Goal: Transaction & Acquisition: Purchase product/service

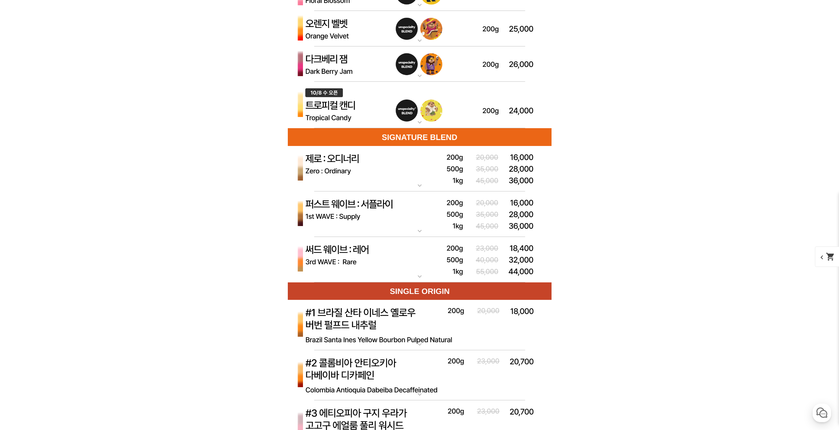
scroll to position [1944, 0]
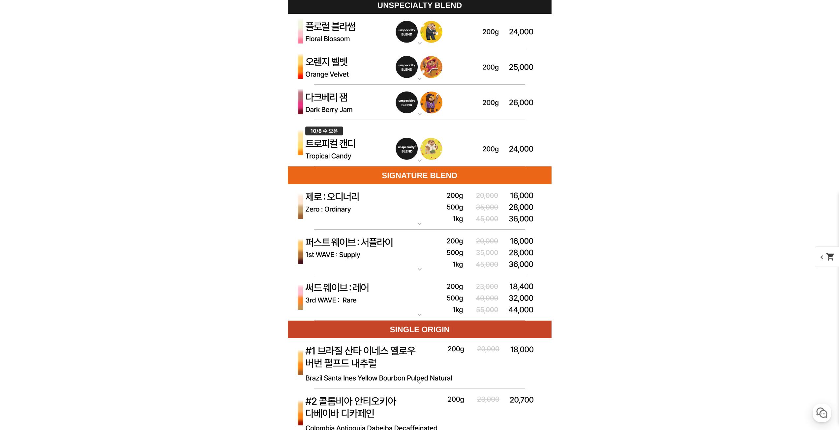
click at [365, 78] on img at bounding box center [420, 67] width 264 height 36
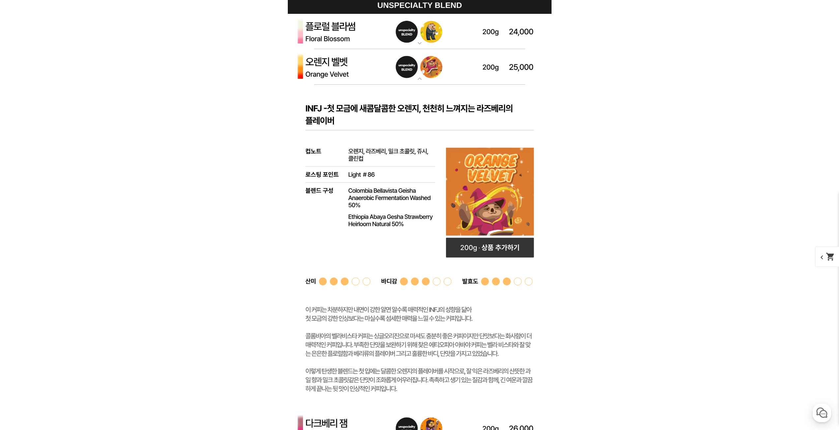
click at [393, 45] on img at bounding box center [420, 32] width 264 height 36
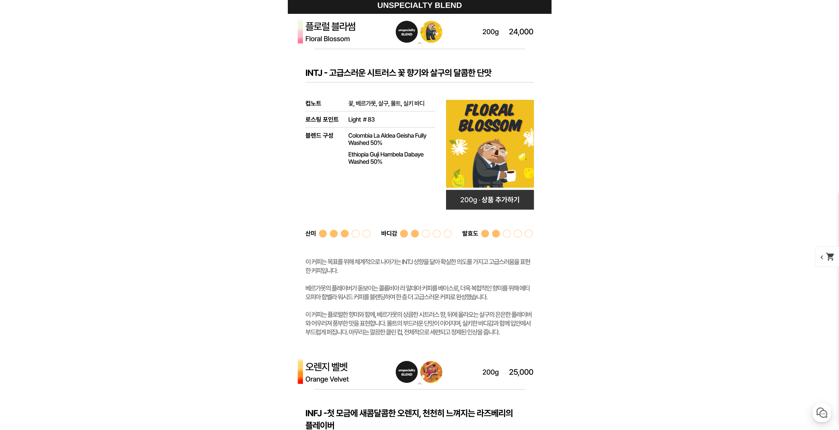
click at [393, 45] on img at bounding box center [420, 32] width 264 height 36
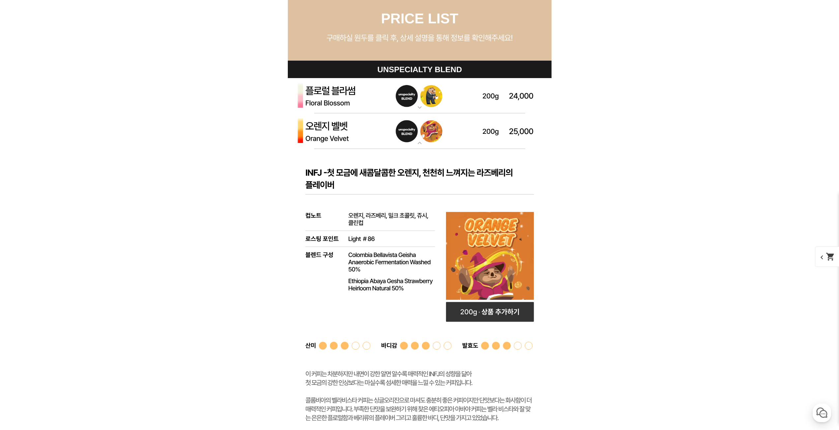
scroll to position [1878, 0]
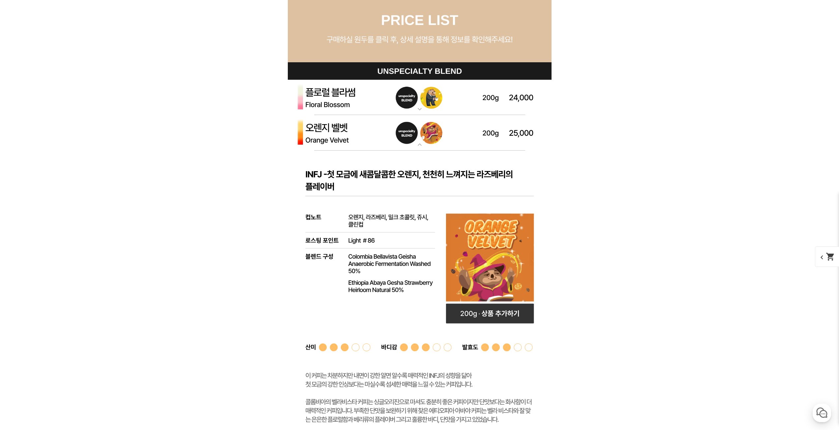
click at [430, 150] on img at bounding box center [420, 133] width 264 height 36
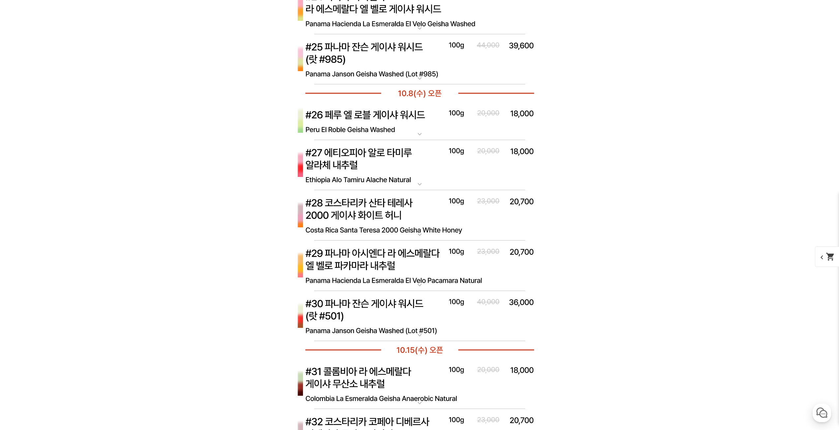
scroll to position [3328, 0]
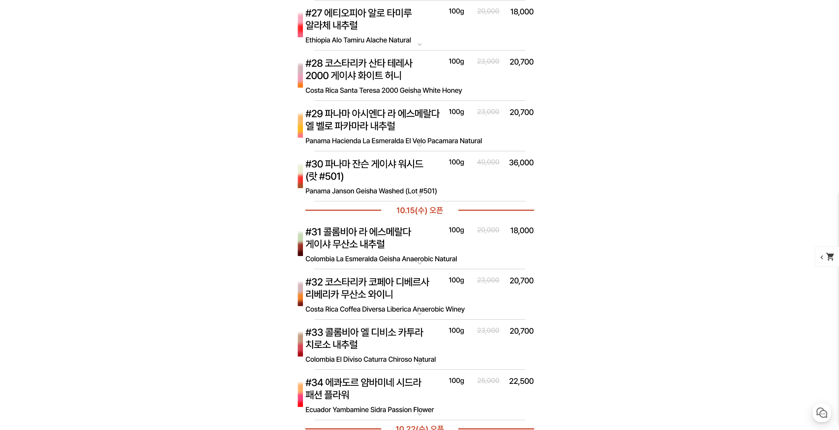
click at [464, 131] on img at bounding box center [420, 126] width 264 height 51
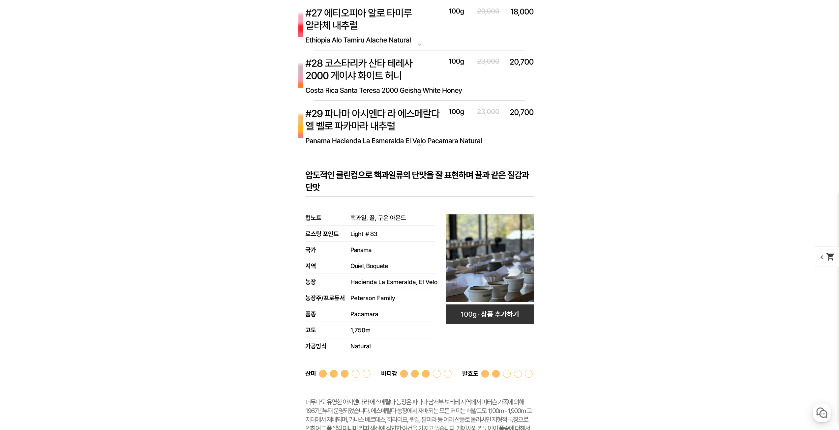
click at [464, 132] on img at bounding box center [420, 126] width 264 height 51
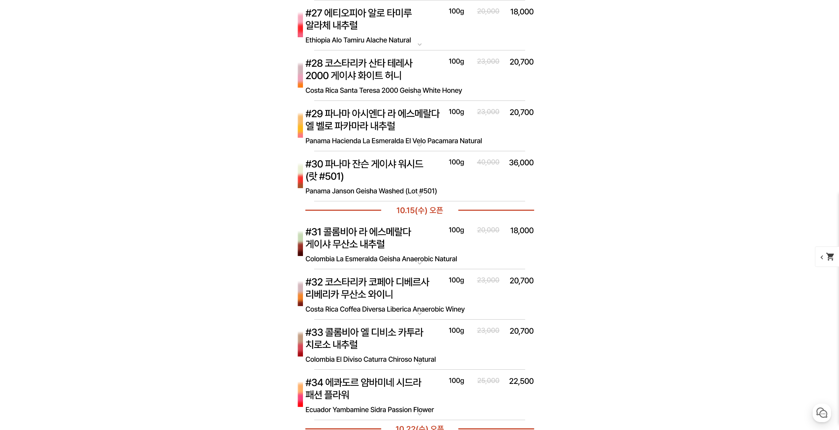
click at [438, 165] on img at bounding box center [420, 176] width 264 height 51
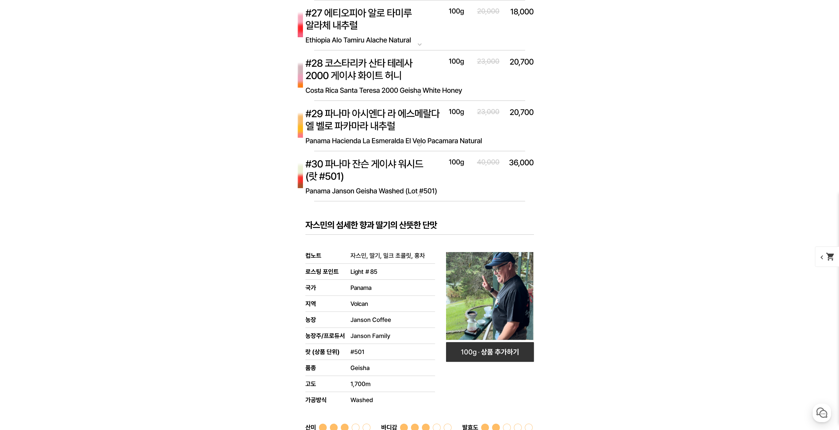
click at [456, 145] on img at bounding box center [420, 126] width 264 height 51
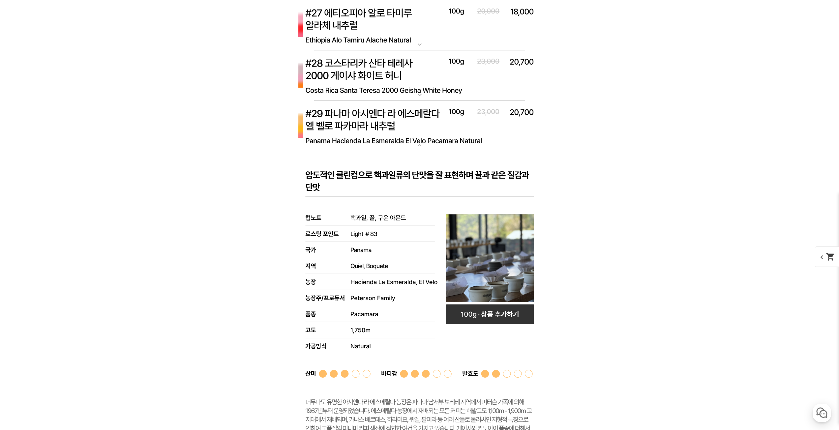
click at [472, 131] on img at bounding box center [420, 126] width 264 height 51
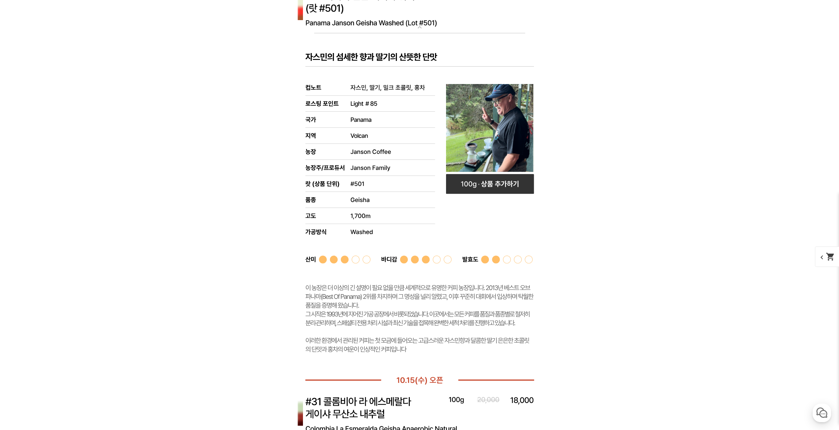
scroll to position [3460, 0]
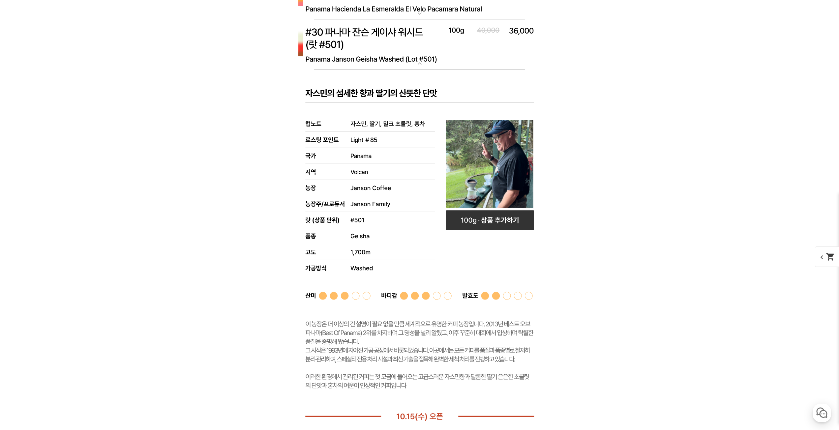
click at [522, 77] on rect at bounding box center [420, 239] width 264 height 338
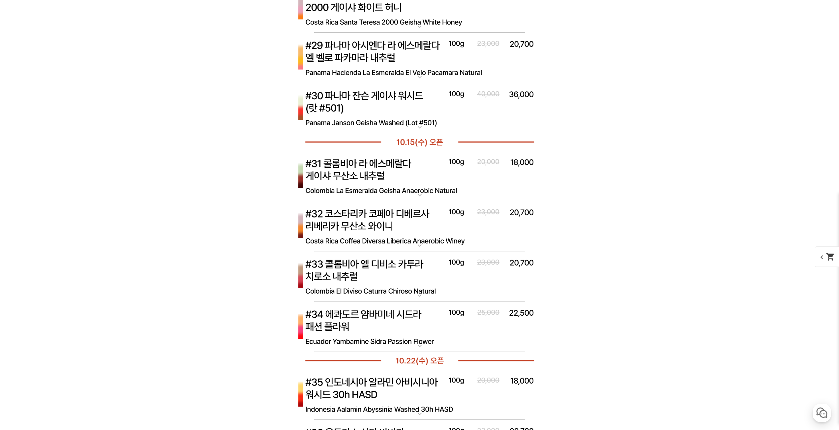
scroll to position [3394, 0]
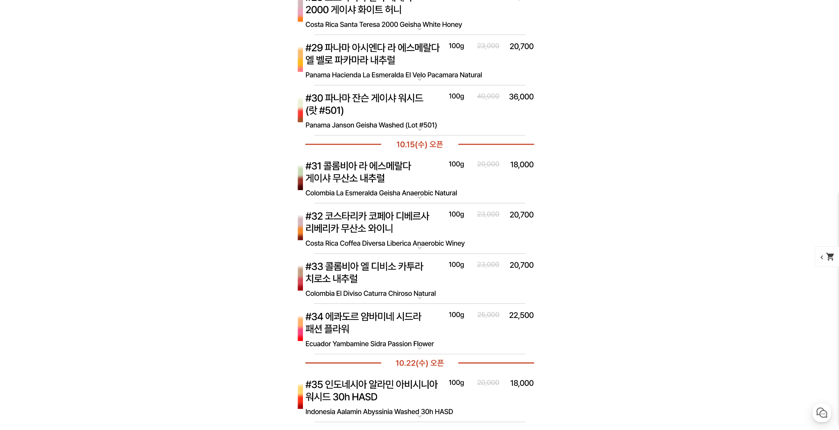
click at [514, 77] on img at bounding box center [420, 60] width 264 height 51
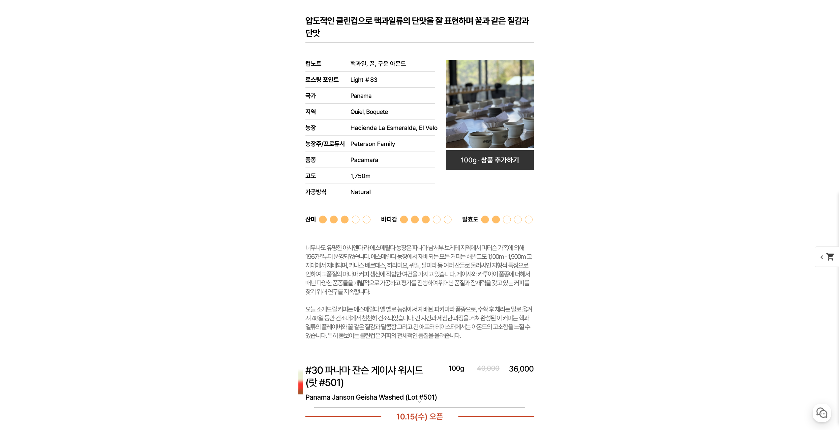
scroll to position [3526, 0]
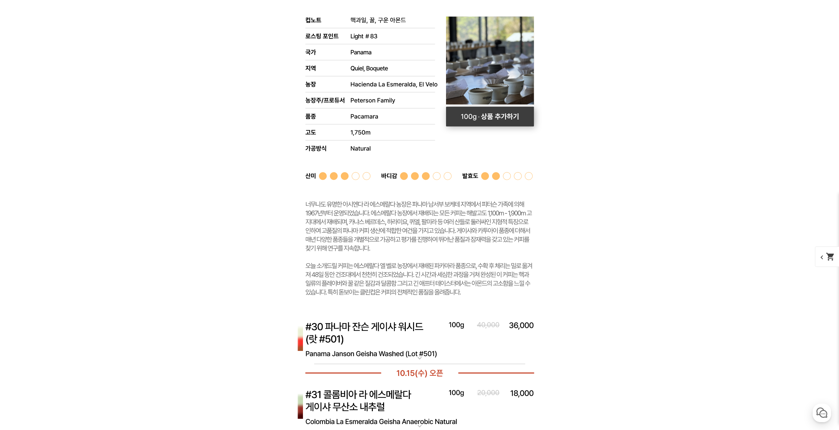
click at [488, 115] on rect at bounding box center [490, 116] width 88 height 20
select select "[10.8 오픈] #29 파나마 아시엔다 라 에스메랄다 엘 벨로 파카마라 내추럴"
select select "100g"
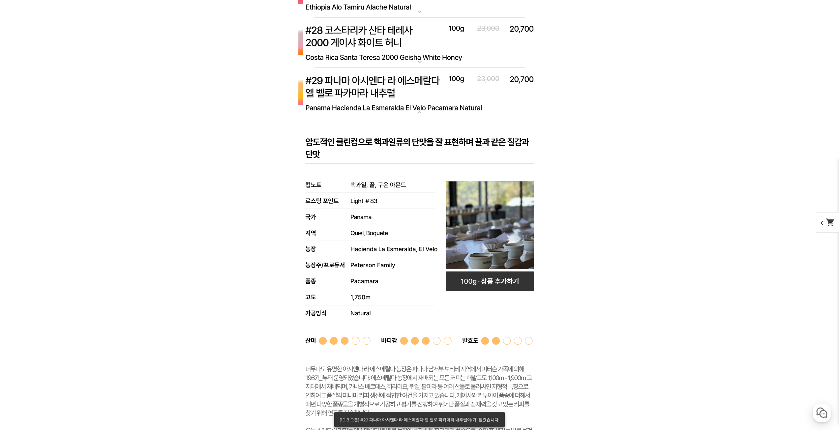
scroll to position [3262, 0]
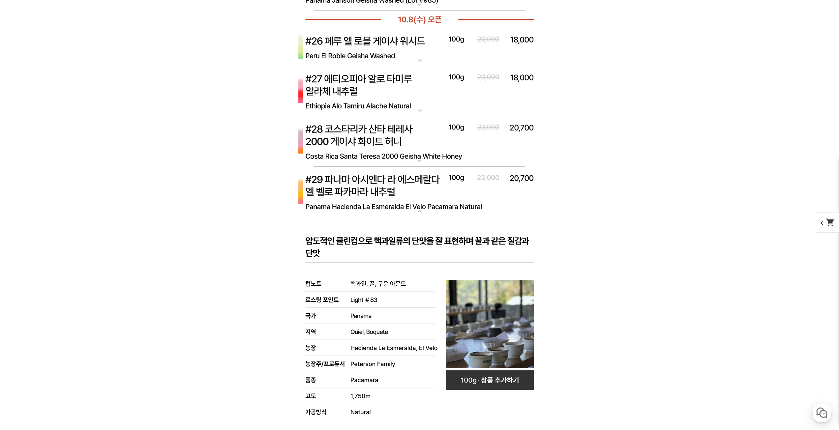
drag, startPoint x: 247, startPoint y: 227, endPoint x: 147, endPoint y: 261, distance: 106.3
drag, startPoint x: 143, startPoint y: 269, endPoint x: 187, endPoint y: 269, distance: 43.8
drag, startPoint x: 187, startPoint y: 269, endPoint x: 183, endPoint y: 275, distance: 7.1
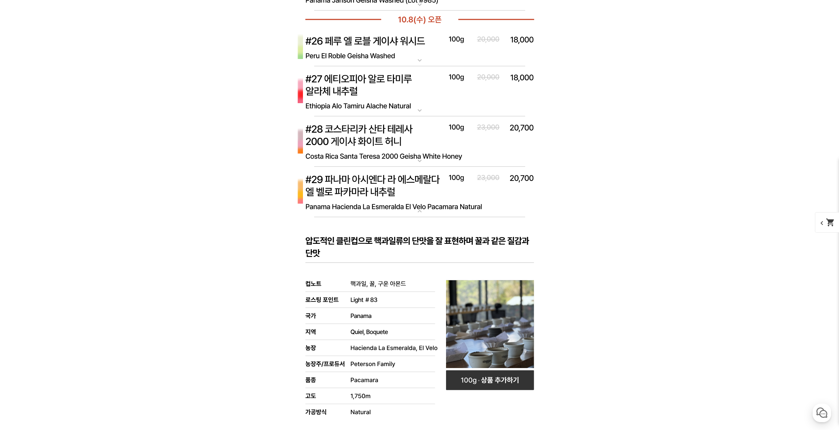
drag, startPoint x: 183, startPoint y: 275, endPoint x: 207, endPoint y: 316, distance: 47.2
drag, startPoint x: 206, startPoint y: 316, endPoint x: 172, endPoint y: 337, distance: 39.8
drag, startPoint x: 172, startPoint y: 337, endPoint x: 199, endPoint y: 97, distance: 241.0
drag, startPoint x: 199, startPoint y: 97, endPoint x: 205, endPoint y: 75, distance: 22.5
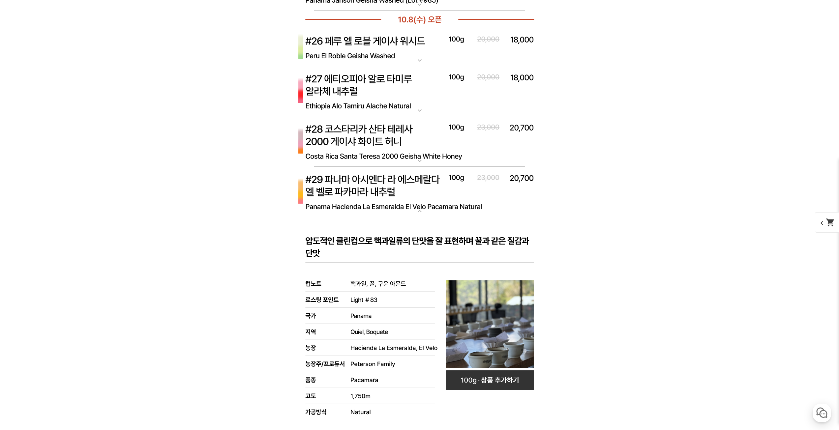
drag, startPoint x: 205, startPoint y: 75, endPoint x: 208, endPoint y: 40, distance: 36.0
drag, startPoint x: 208, startPoint y: 40, endPoint x: 213, endPoint y: 26, distance: 14.6
drag, startPoint x: 213, startPoint y: 26, endPoint x: 217, endPoint y: 21, distance: 6.5
drag, startPoint x: 217, startPoint y: 21, endPoint x: 225, endPoint y: 10, distance: 13.6
drag, startPoint x: 225, startPoint y: 10, endPoint x: 226, endPoint y: 7, distance: 3.4
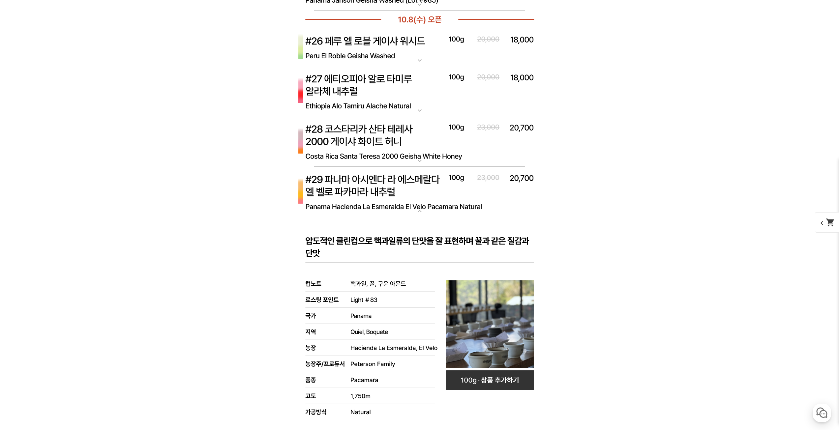
drag, startPoint x: 118, startPoint y: 290, endPoint x: 95, endPoint y: 315, distance: 34.0
drag, startPoint x: 95, startPoint y: 315, endPoint x: 97, endPoint y: 336, distance: 20.8
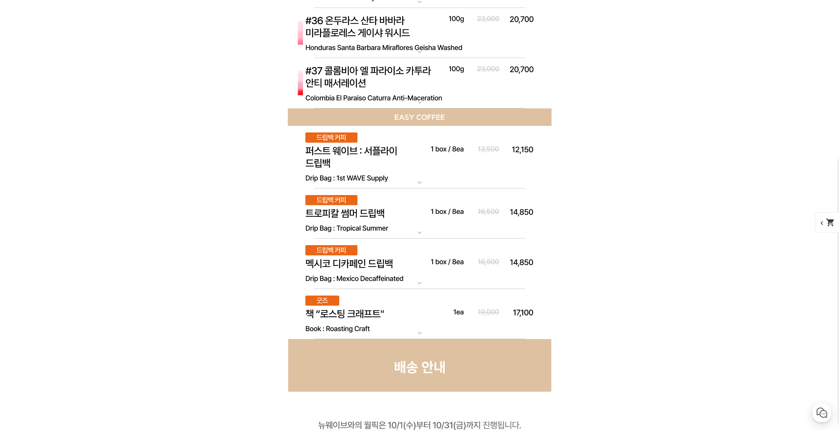
scroll to position [4185, 0]
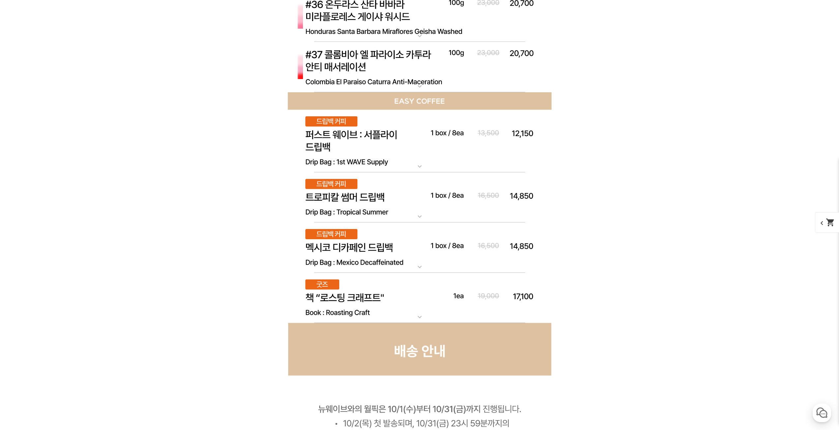
click at [453, 208] on img at bounding box center [420, 197] width 264 height 50
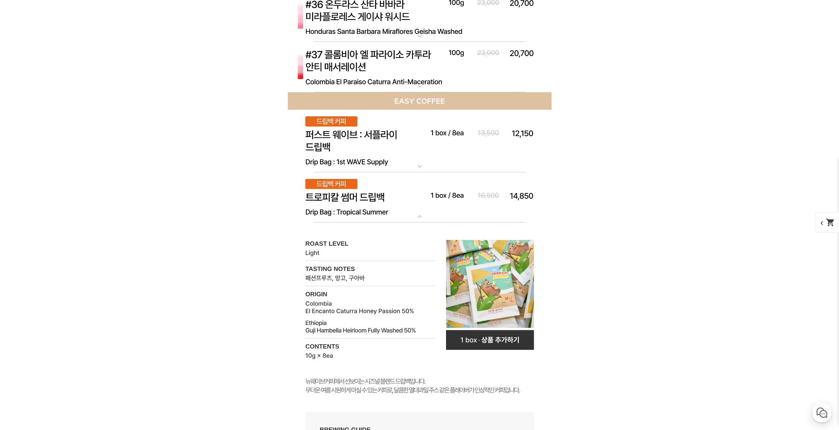
click at [453, 207] on img at bounding box center [420, 197] width 264 height 50
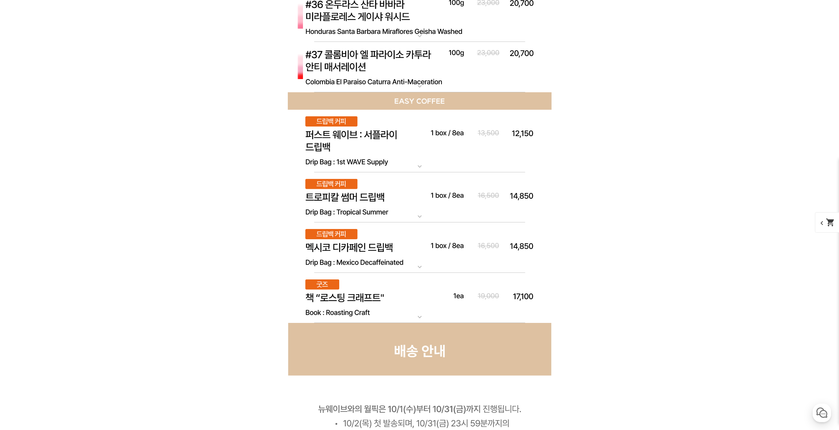
click at [456, 156] on img at bounding box center [420, 141] width 264 height 63
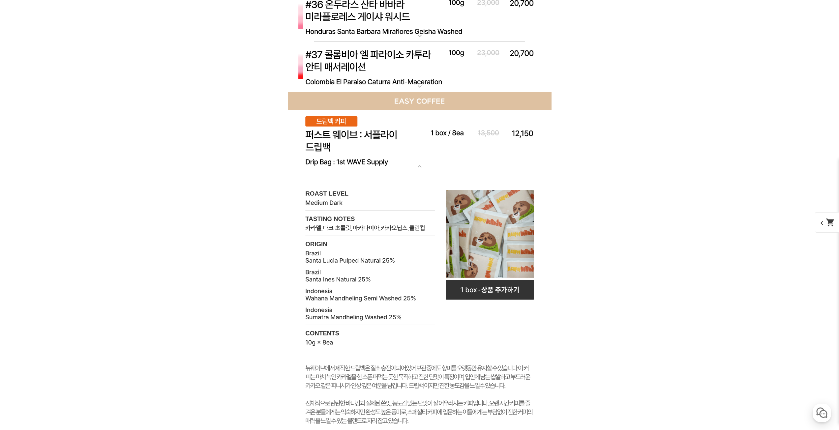
click at [456, 155] on img at bounding box center [420, 141] width 264 height 63
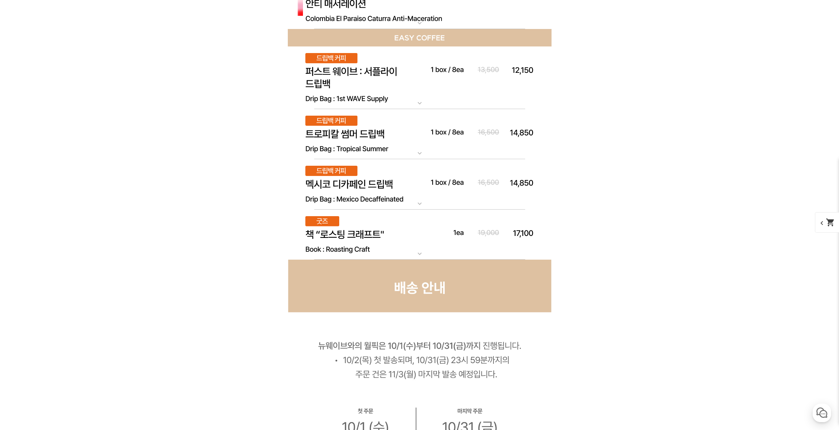
scroll to position [4251, 0]
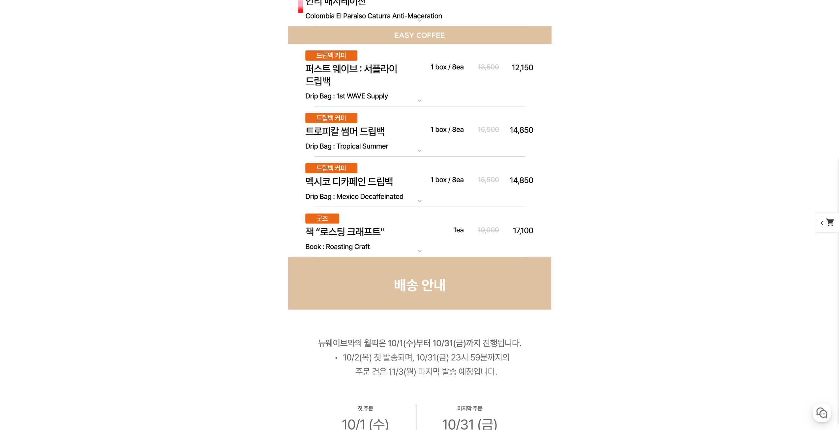
click at [445, 183] on img at bounding box center [420, 182] width 264 height 50
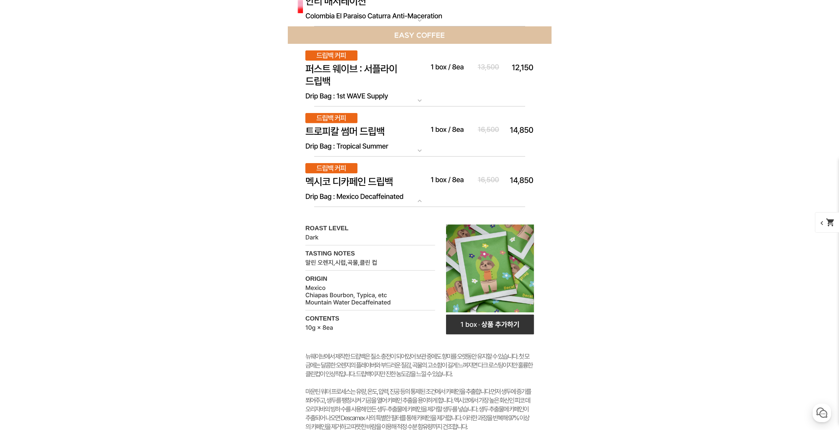
drag, startPoint x: 420, startPoint y: 184, endPoint x: 412, endPoint y: 184, distance: 8.3
click at [412, 184] on img at bounding box center [420, 182] width 264 height 50
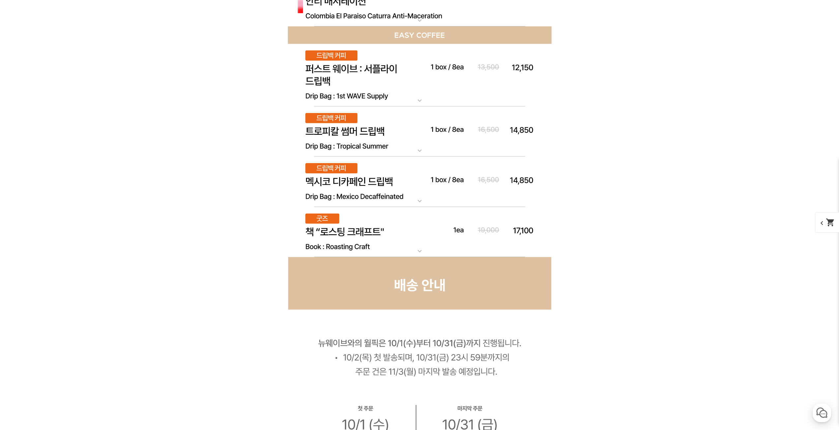
click at [387, 226] on img at bounding box center [420, 232] width 264 height 50
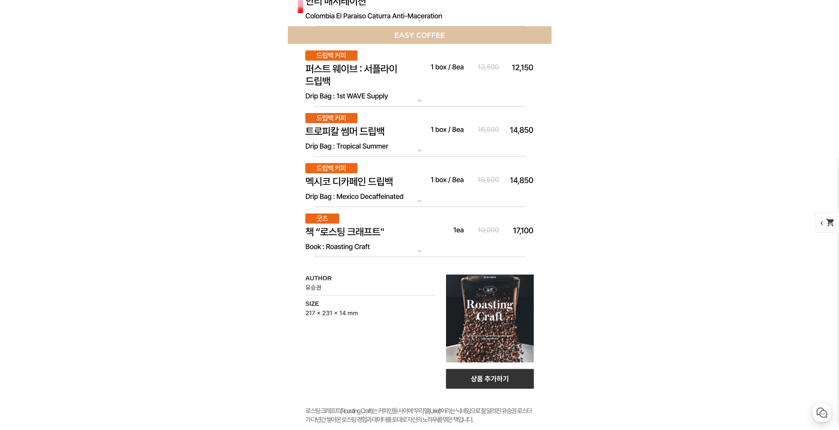
click at [387, 226] on img at bounding box center [420, 232] width 264 height 50
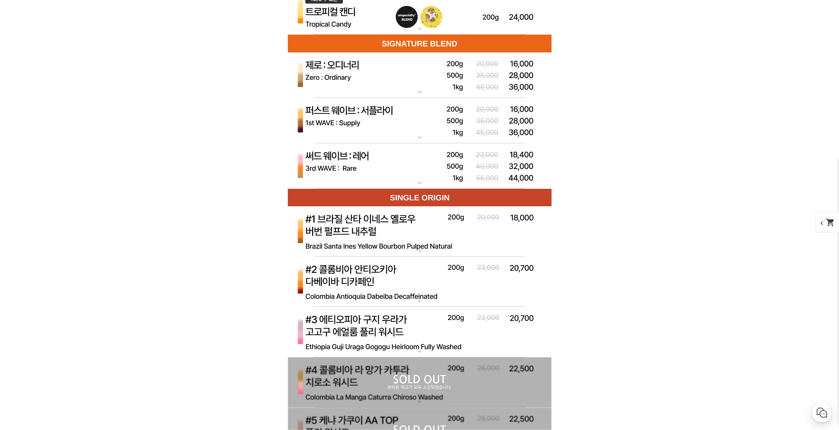
scroll to position [2043, 0]
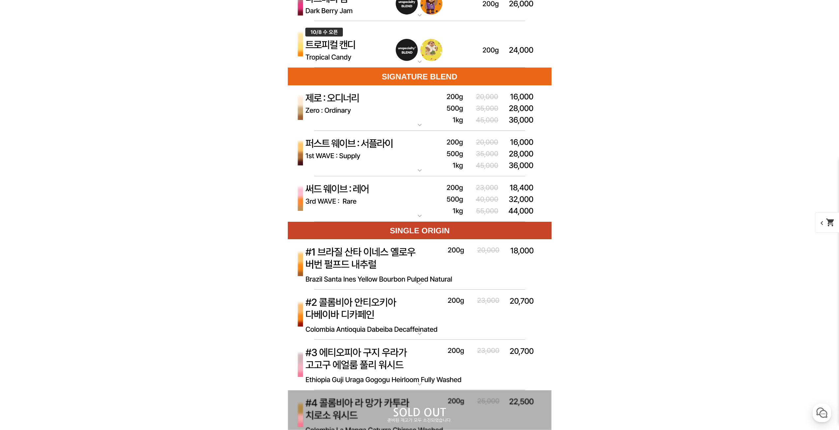
drag, startPoint x: 586, startPoint y: 146, endPoint x: 572, endPoint y: 190, distance: 46.2
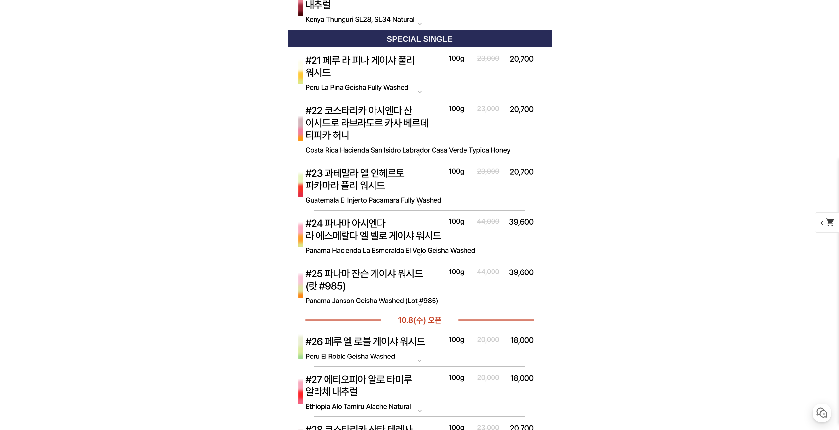
scroll to position [2966, 0]
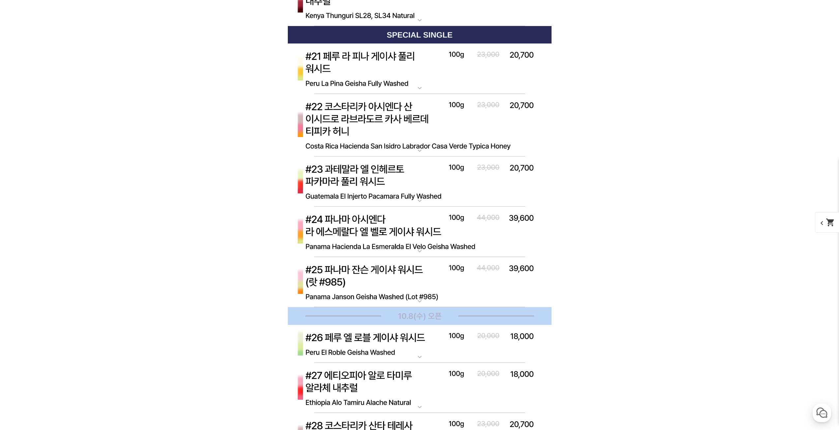
drag, startPoint x: 567, startPoint y: 340, endPoint x: 546, endPoint y: 303, distance: 42.5
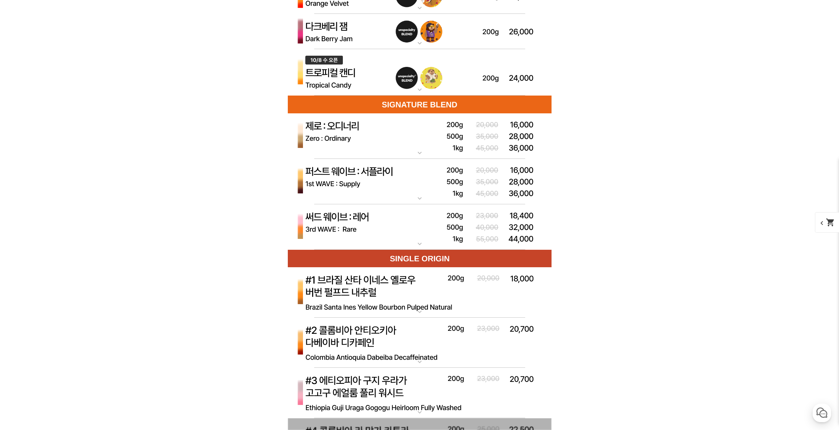
scroll to position [1911, 0]
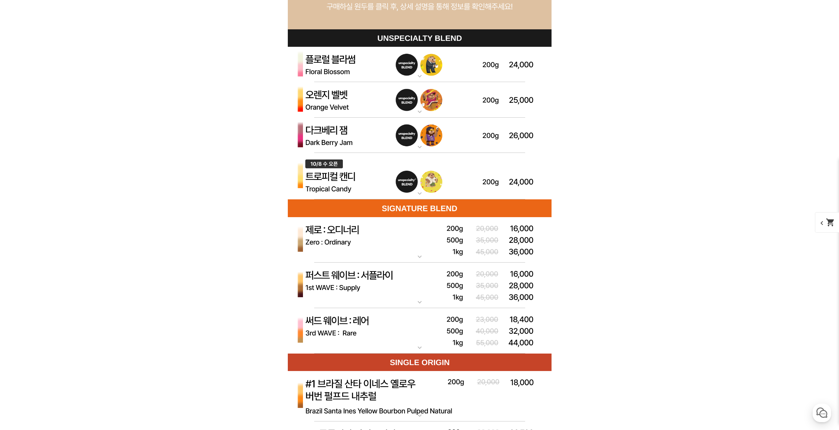
click at [481, 170] on img at bounding box center [420, 176] width 264 height 47
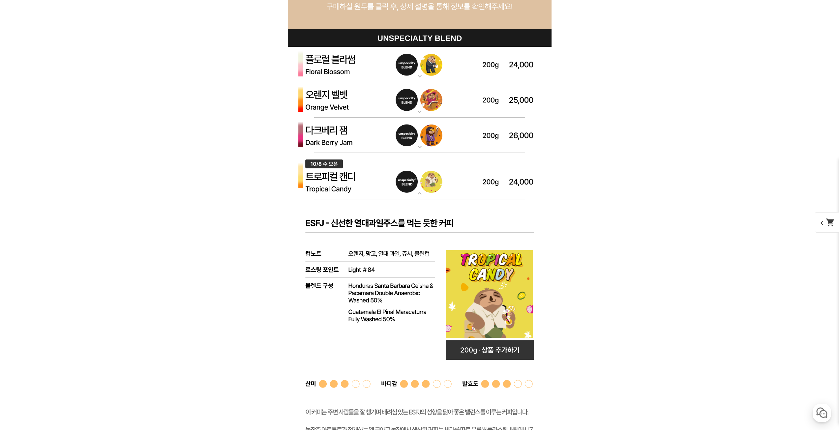
click at [481, 168] on img at bounding box center [420, 176] width 264 height 47
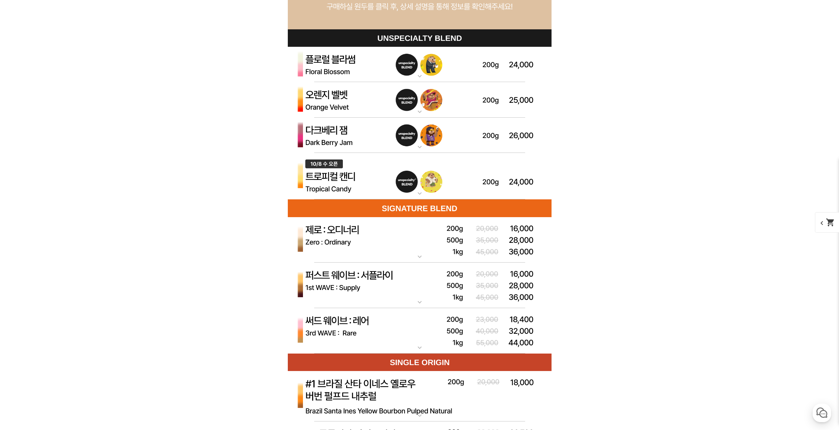
click at [495, 130] on img at bounding box center [420, 136] width 264 height 36
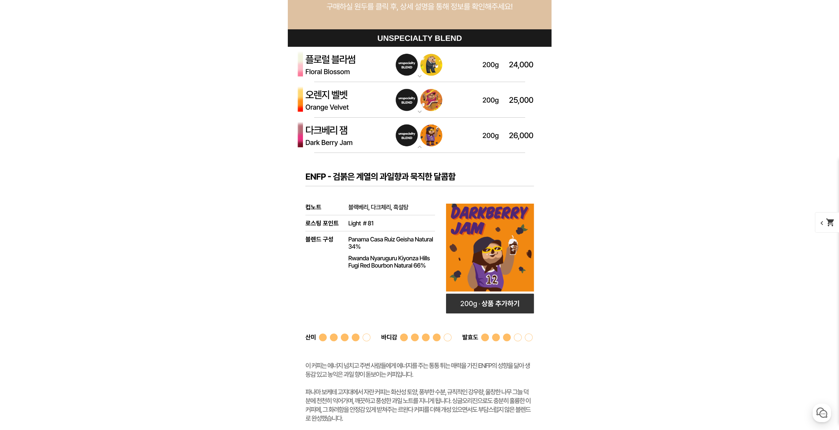
click at [495, 130] on img at bounding box center [420, 136] width 264 height 36
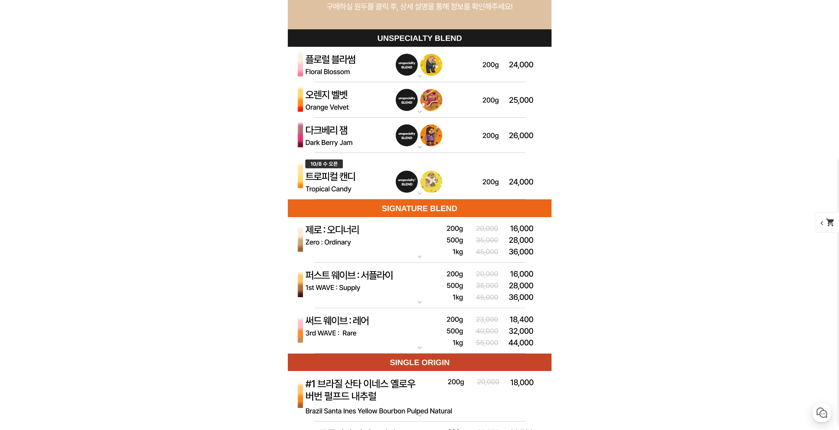
click at [458, 169] on img at bounding box center [420, 176] width 264 height 47
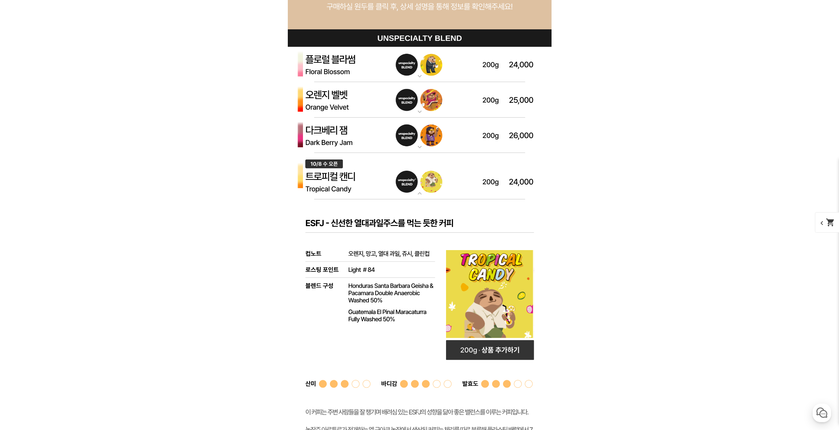
scroll to position [1944, 0]
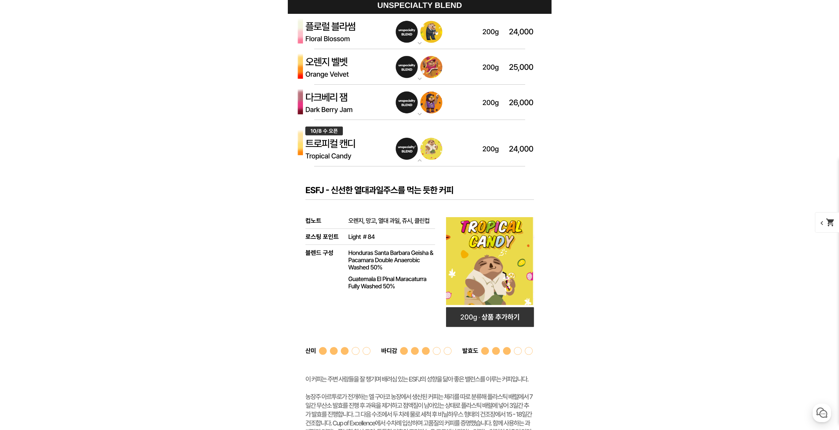
click at [465, 174] on app-general-single "expand_more [10.8 오픈] 트로피컬 캔디 (언스페셜티 블렌드)" at bounding box center [420, 304] width 264 height 369
click at [469, 152] on img at bounding box center [420, 143] width 264 height 47
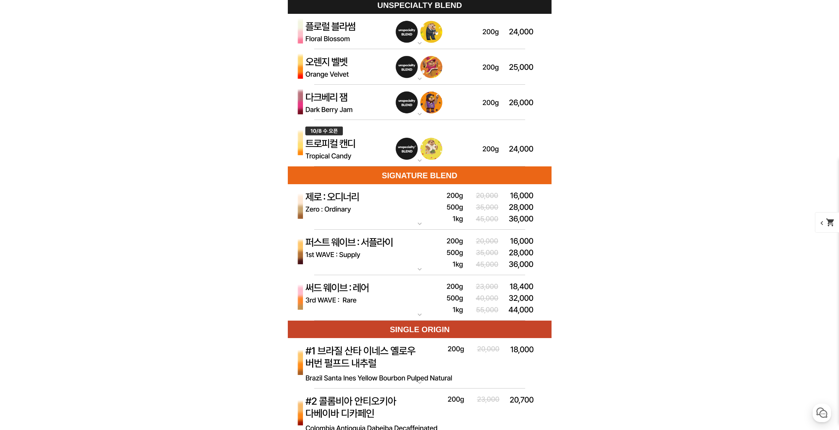
click at [459, 106] on img at bounding box center [420, 103] width 264 height 36
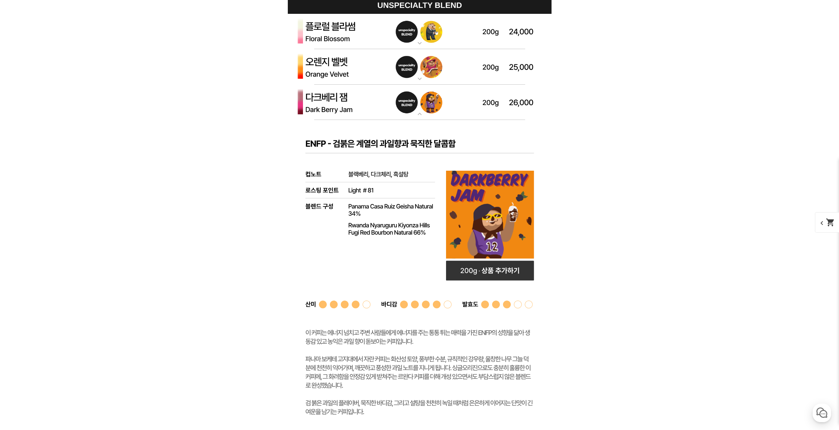
click at [456, 104] on img at bounding box center [420, 103] width 264 height 36
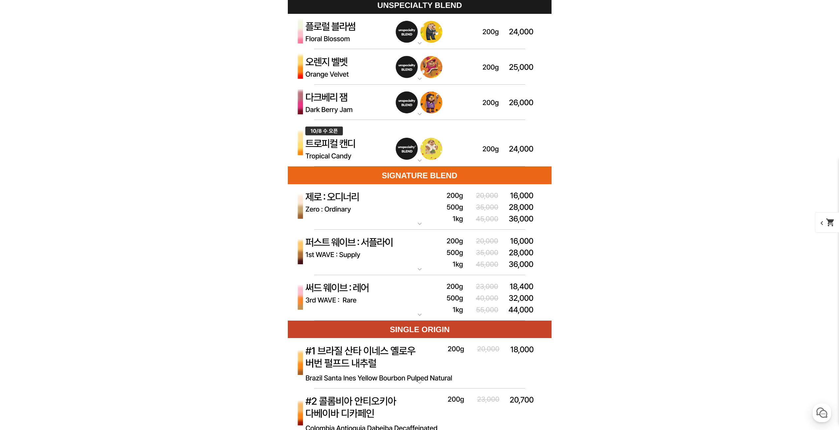
click at [452, 78] on img at bounding box center [420, 67] width 264 height 36
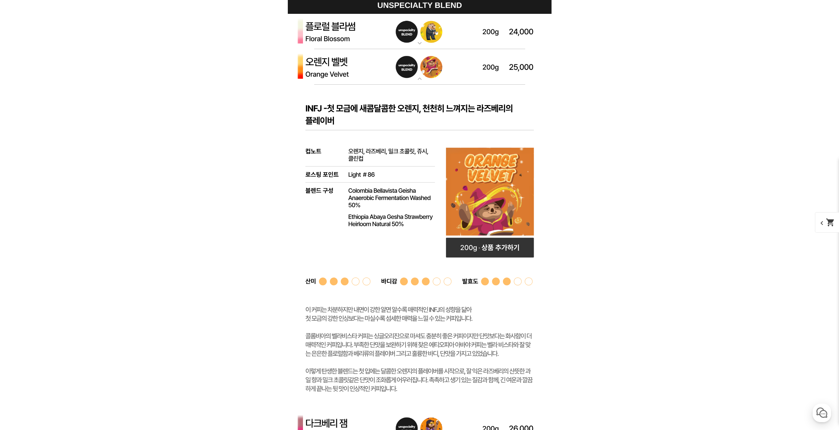
click at [447, 76] on img at bounding box center [420, 67] width 264 height 36
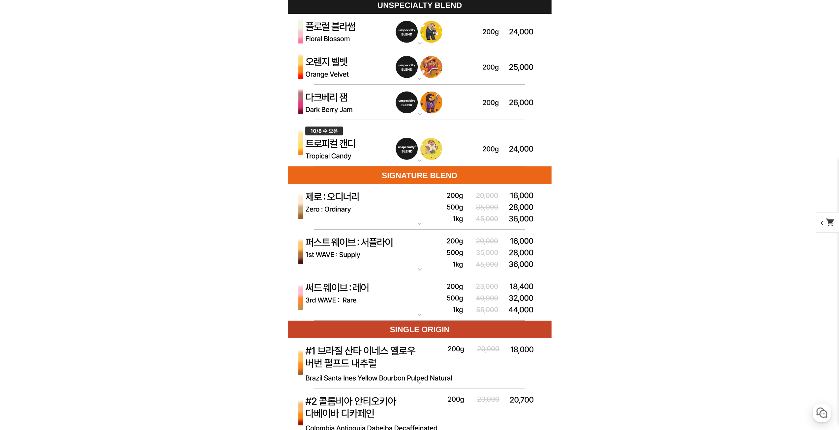
click at [462, 24] on img at bounding box center [420, 32] width 264 height 36
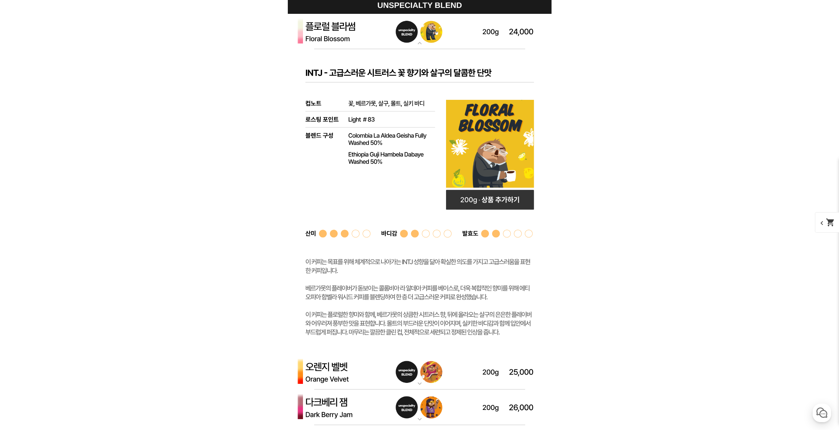
click at [460, 26] on img at bounding box center [420, 32] width 264 height 36
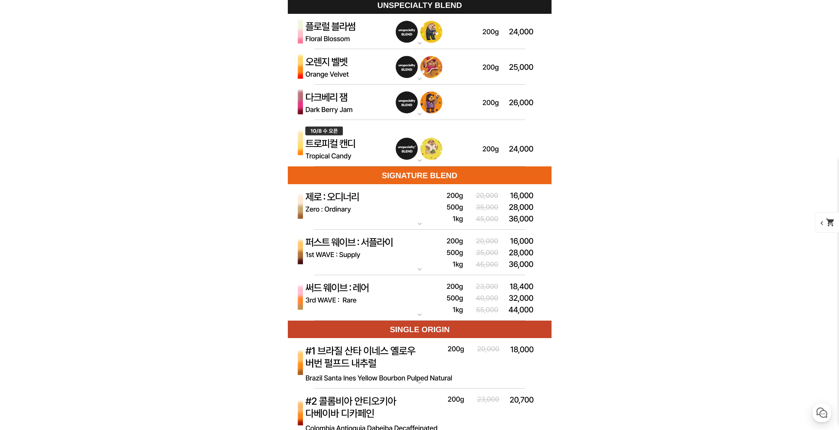
click at [391, 115] on img at bounding box center [420, 103] width 264 height 36
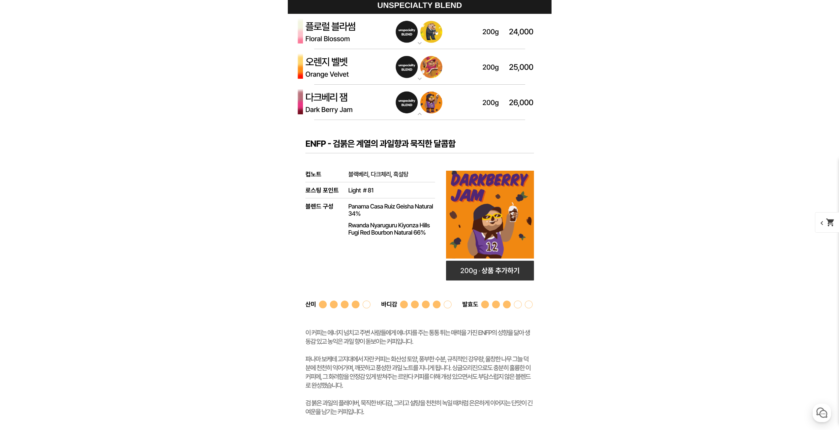
click at [391, 115] on img at bounding box center [420, 103] width 264 height 36
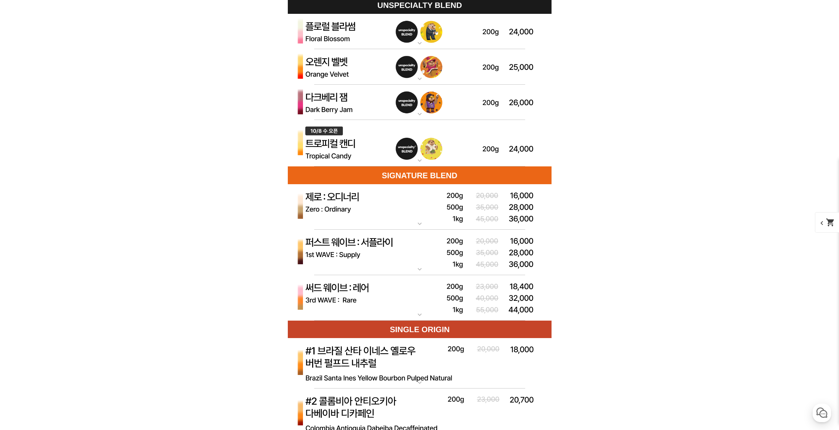
click at [345, 80] on img at bounding box center [420, 67] width 264 height 36
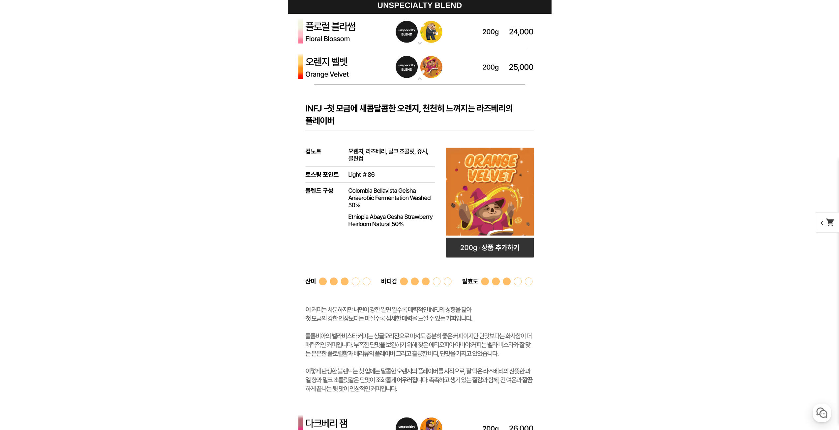
click at [343, 83] on img at bounding box center [420, 67] width 264 height 36
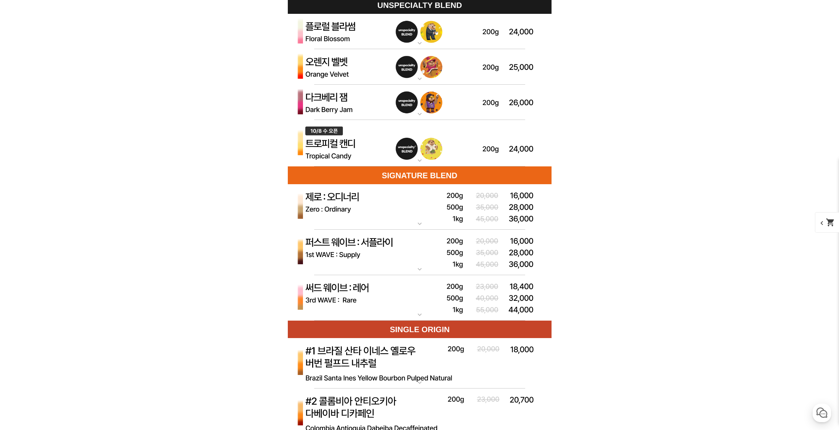
click at [345, 165] on img at bounding box center [420, 143] width 264 height 47
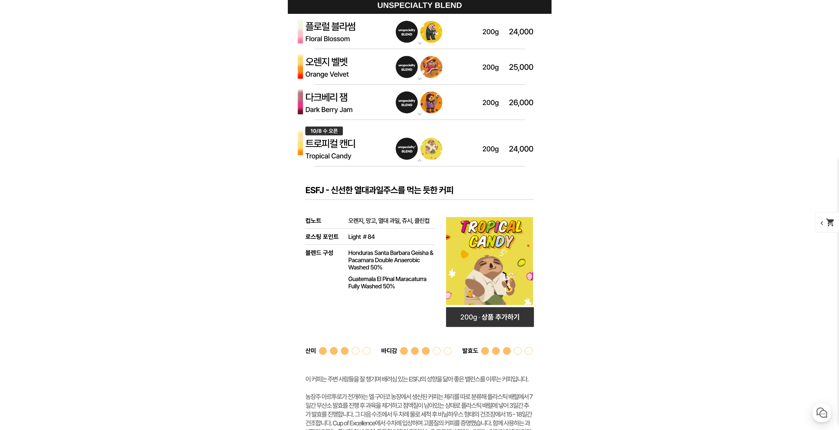
click at [448, 152] on img at bounding box center [420, 143] width 264 height 47
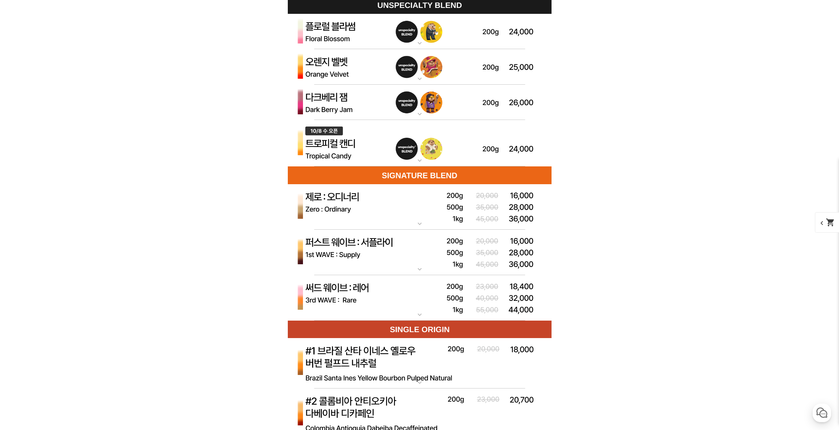
click at [487, 111] on img at bounding box center [420, 103] width 264 height 36
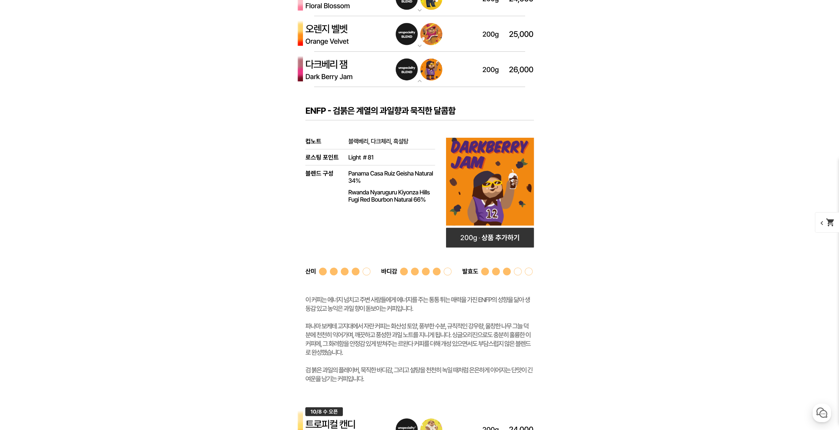
scroll to position [2175, 0]
